Goal: Task Accomplishment & Management: Complete application form

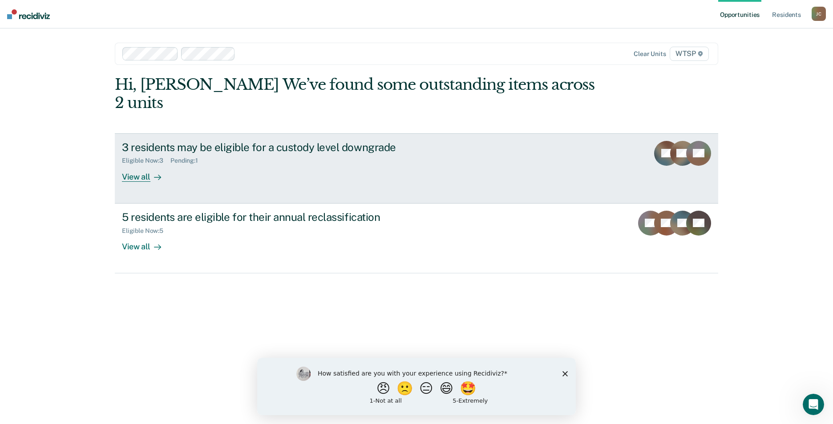
click at [142, 165] on div "View all" at bounding box center [147, 173] width 50 height 17
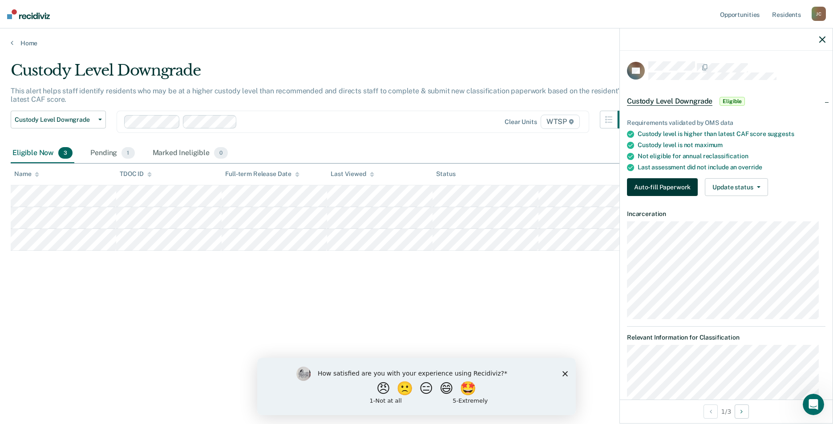
click at [656, 188] on button "Auto-fill Paperwork" at bounding box center [662, 187] width 71 height 18
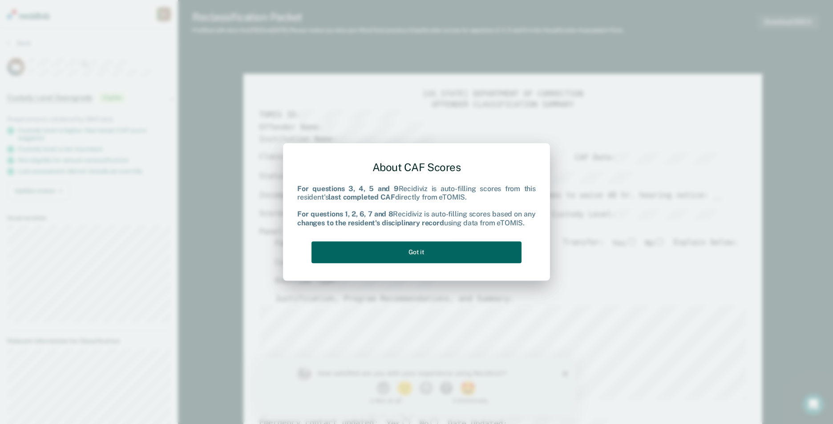
click at [439, 251] on button "Got it" at bounding box center [416, 253] width 210 height 22
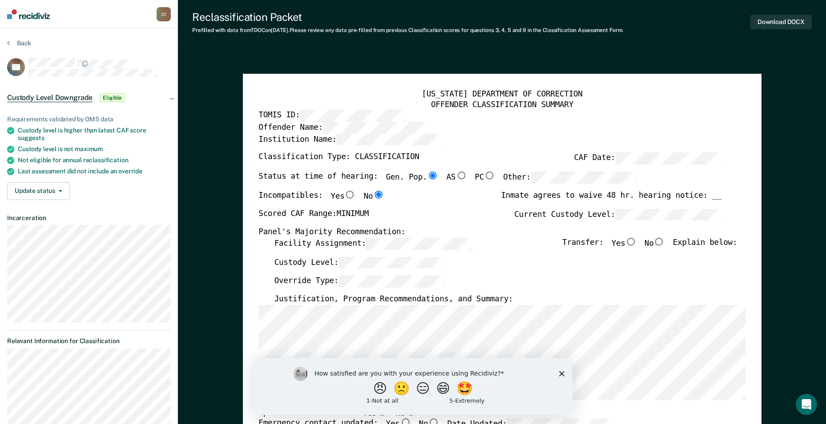
click at [662, 241] on input "No" at bounding box center [660, 242] width 12 height 8
type textarea "x"
radio input "true"
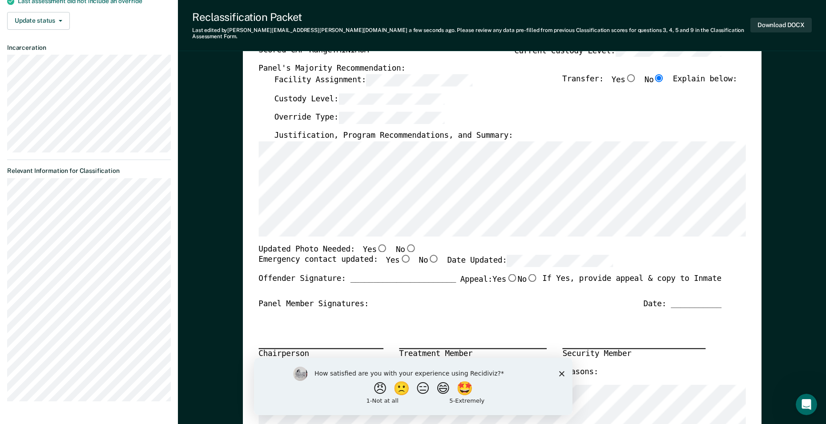
scroll to position [178, 0]
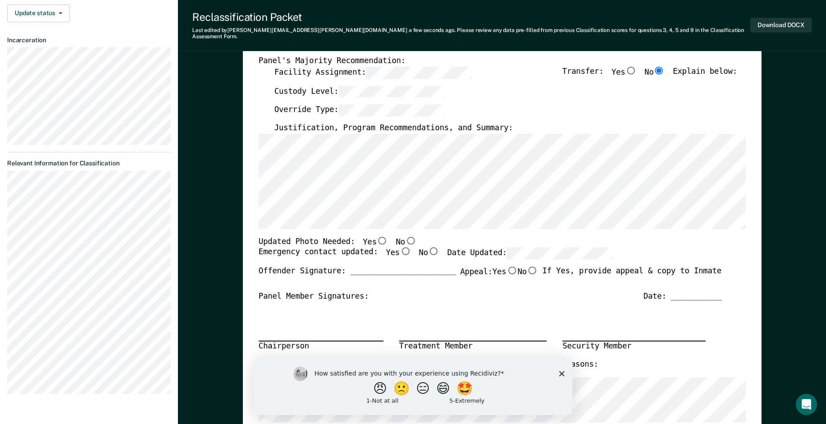
click at [405, 237] on input "No" at bounding box center [411, 241] width 12 height 8
type textarea "x"
radio input "true"
click at [400, 248] on input "Yes" at bounding box center [406, 252] width 12 height 8
type textarea "x"
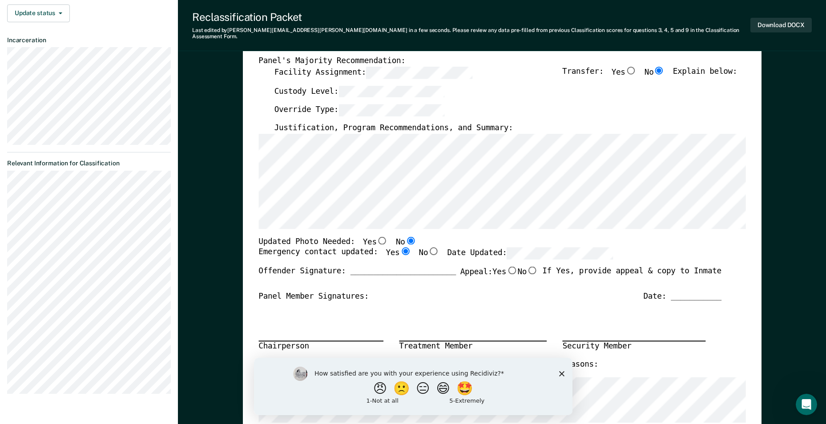
radio input "true"
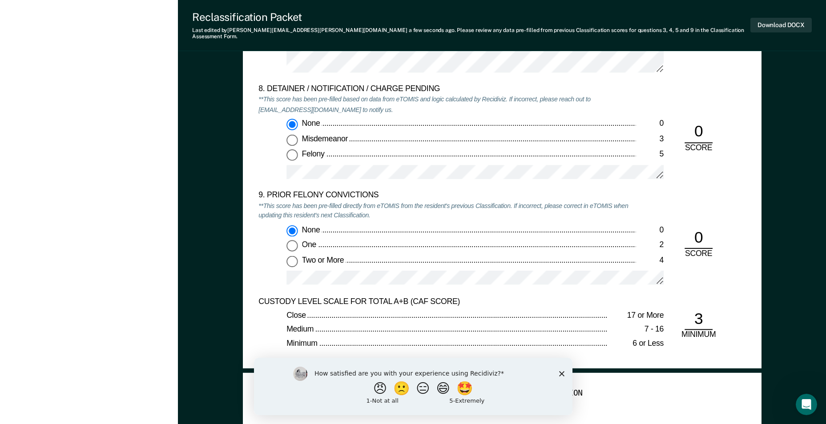
scroll to position [1869, 0]
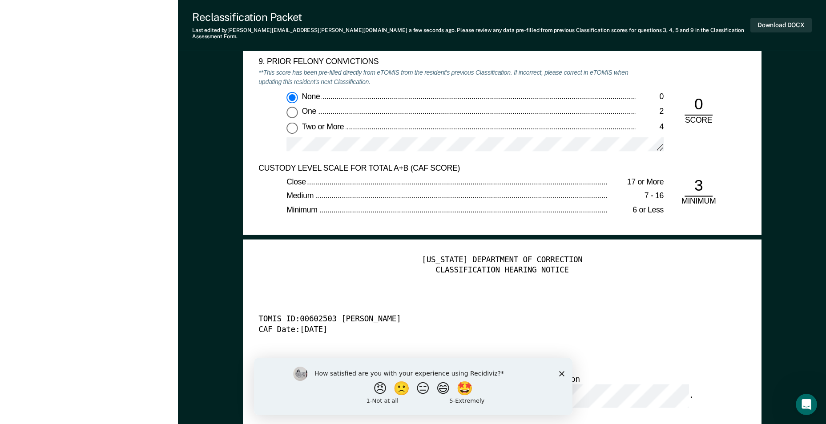
scroll to position [2136, 0]
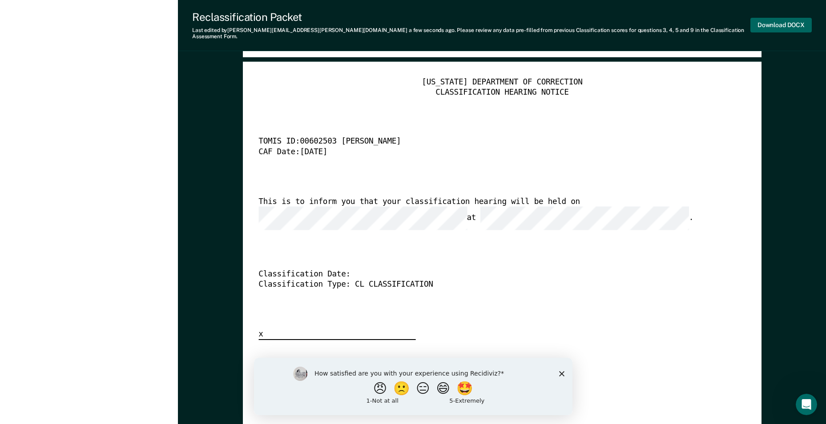
click at [776, 20] on button "Download DOCX" at bounding box center [781, 25] width 61 height 15
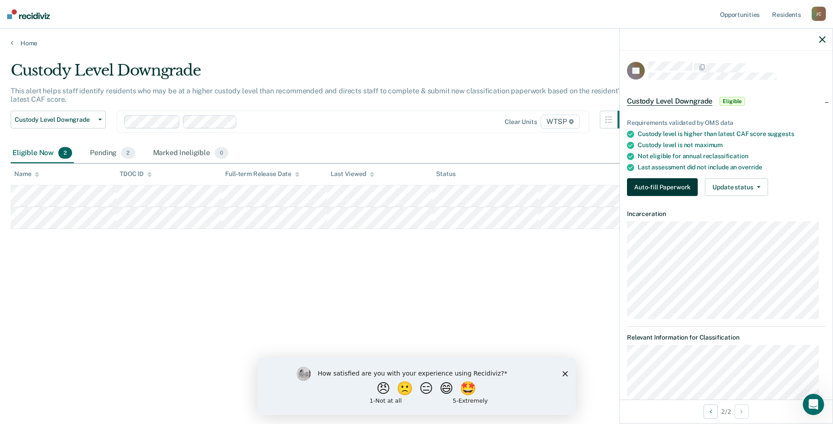
click at [674, 187] on button "Auto-fill Paperwork" at bounding box center [662, 187] width 71 height 18
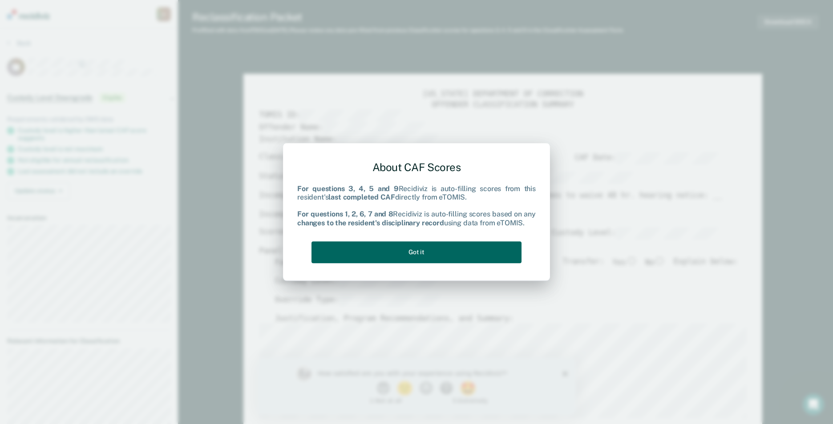
click at [461, 259] on button "Got it" at bounding box center [416, 253] width 210 height 22
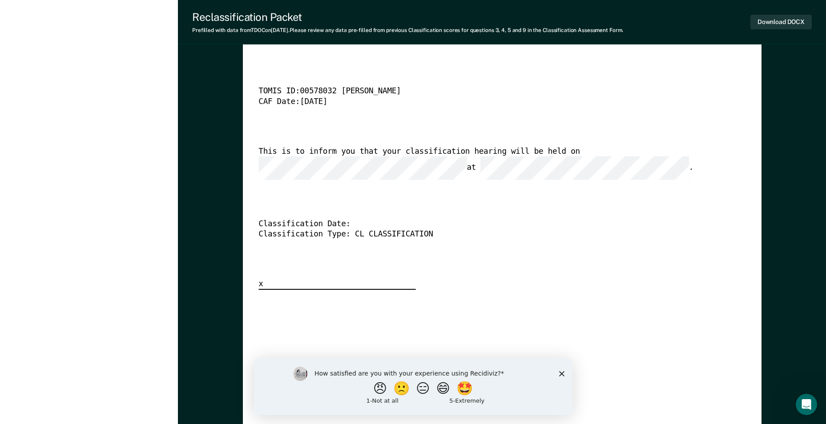
scroll to position [2180, 0]
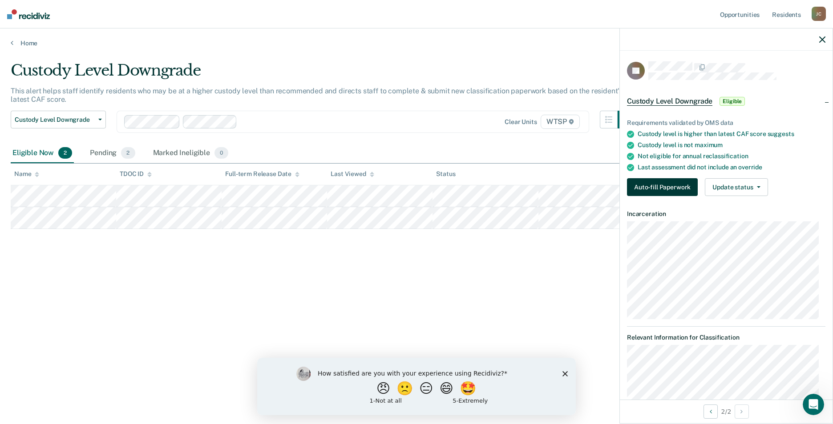
click at [678, 186] on button "Auto-fill Paperwork" at bounding box center [662, 187] width 71 height 18
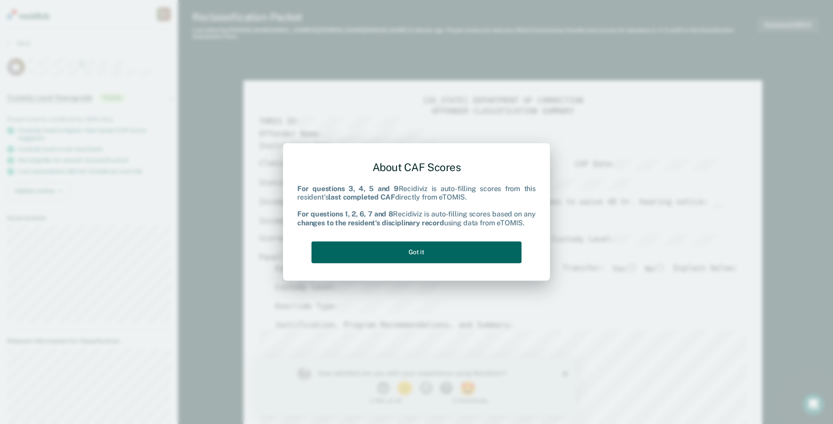
click at [449, 254] on button "Got it" at bounding box center [416, 253] width 210 height 22
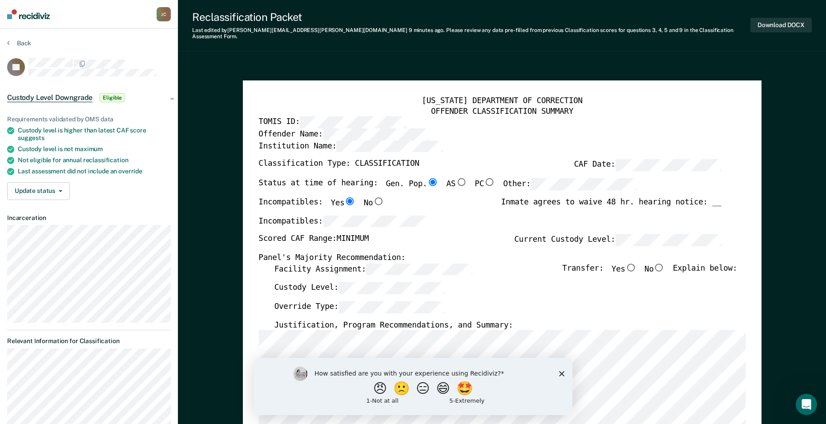
click at [665, 263] on input "No" at bounding box center [660, 267] width 12 height 8
type textarea "x"
radio input "true"
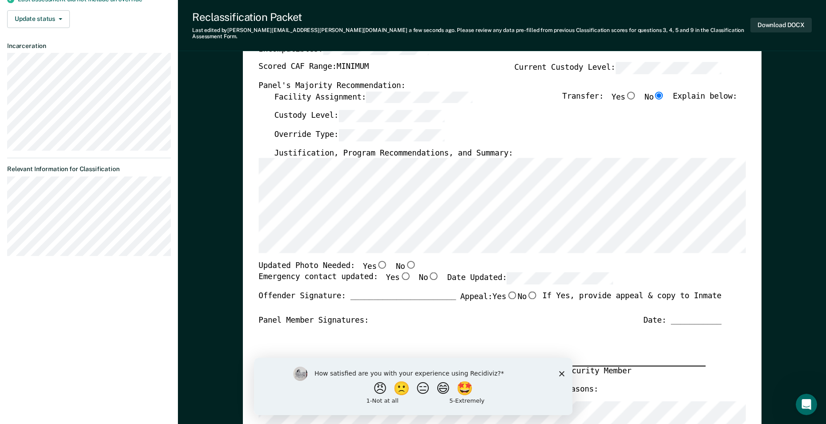
scroll to position [178, 0]
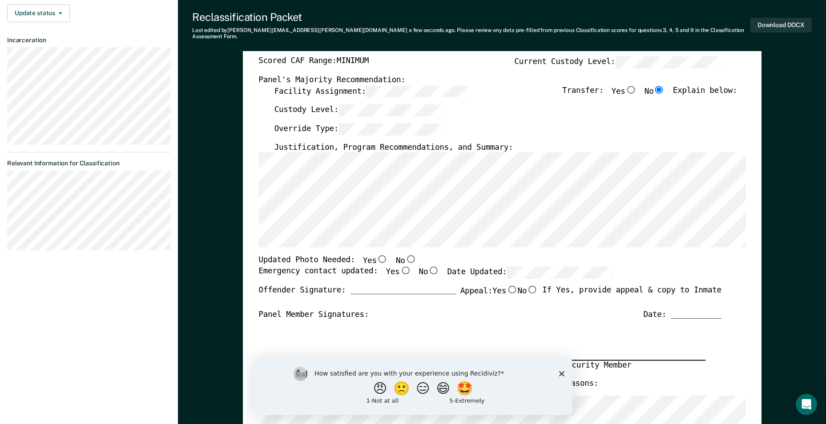
click at [405, 255] on input "No" at bounding box center [411, 259] width 12 height 8
type textarea "x"
radio input "true"
click at [400, 267] on input "Yes" at bounding box center [406, 271] width 12 height 8
type textarea "x"
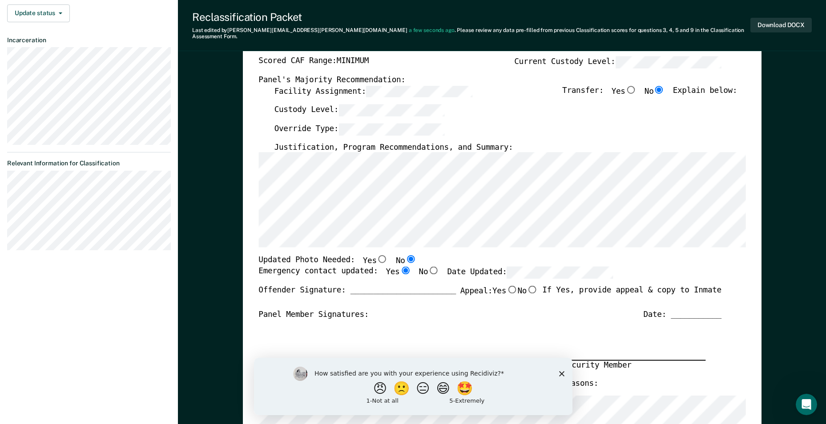
radio input "true"
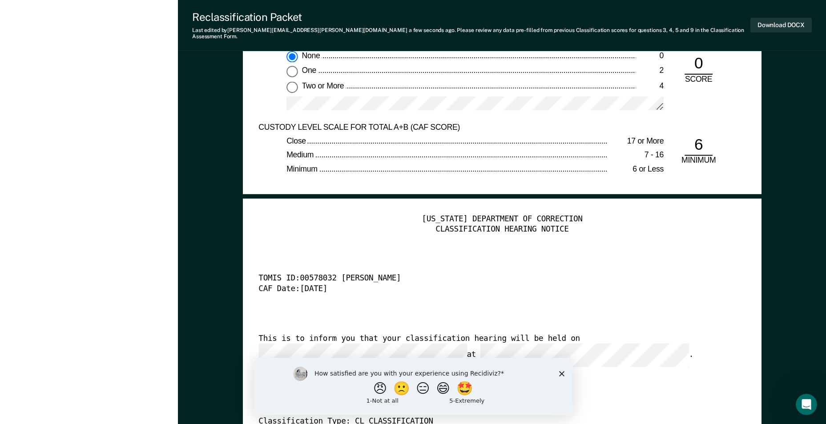
scroll to position [2136, 0]
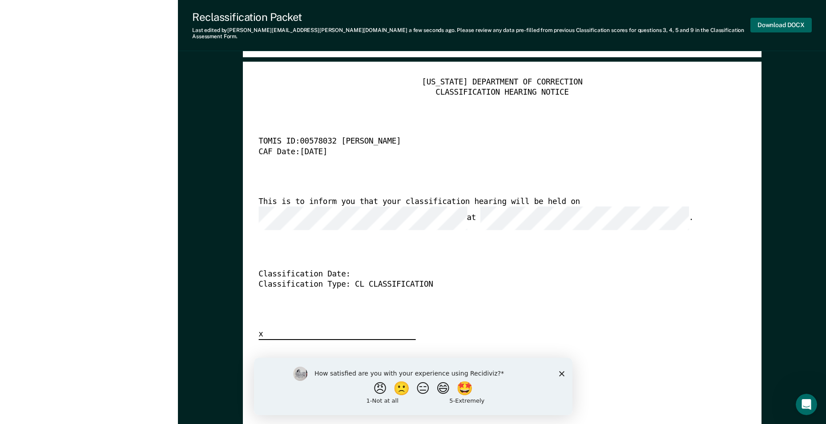
click at [783, 18] on button "Download DOCX" at bounding box center [781, 25] width 61 height 15
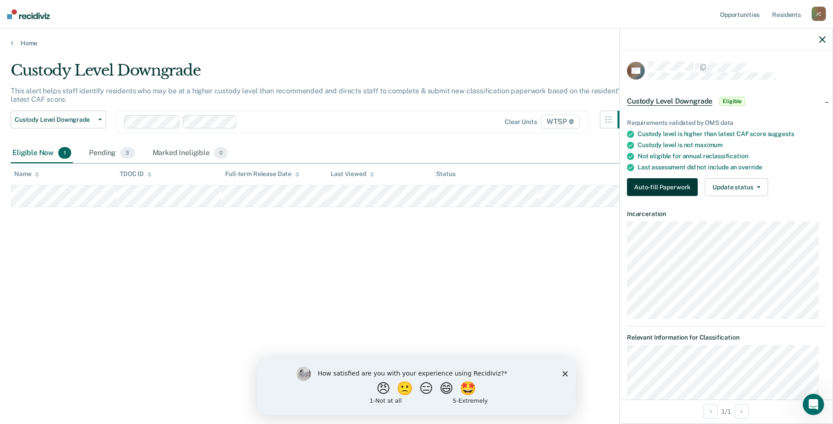
click at [661, 190] on button "Auto-fill Paperwork" at bounding box center [662, 187] width 71 height 18
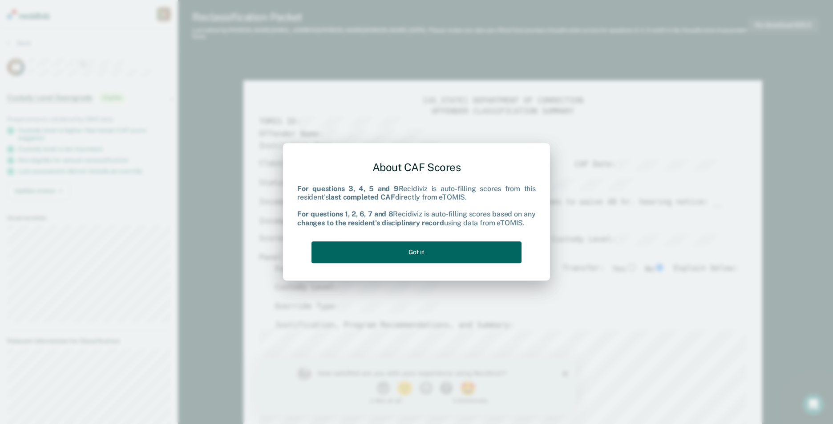
click at [475, 251] on button "Got it" at bounding box center [416, 253] width 210 height 22
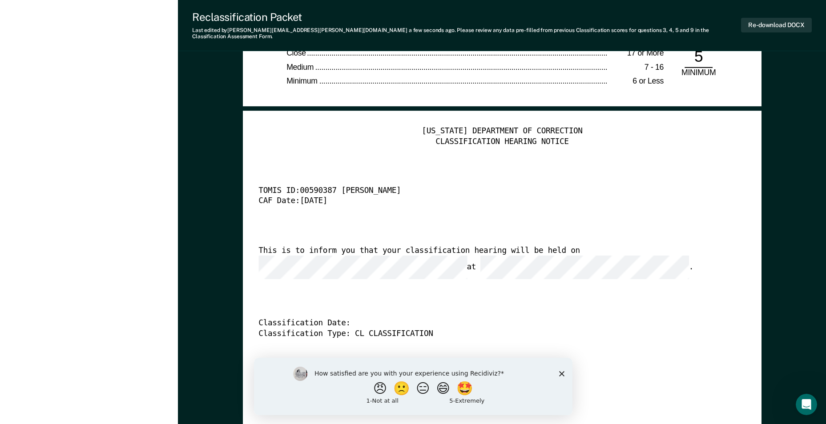
scroll to position [2136, 0]
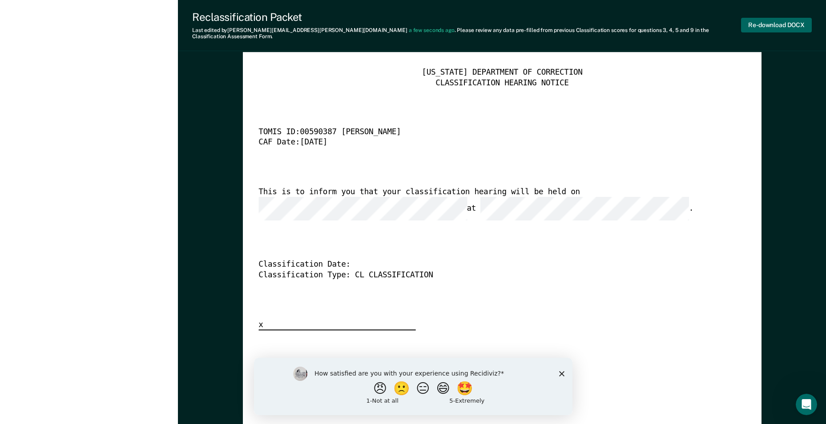
click at [760, 20] on button "Re-download DOCX" at bounding box center [776, 25] width 71 height 15
type textarea "x"
